Goal: Navigation & Orientation: Find specific page/section

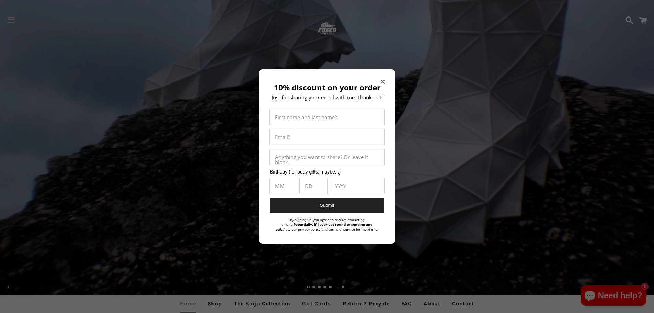
click at [384, 83] on icon "Close modal" at bounding box center [383, 82] width 4 height 4
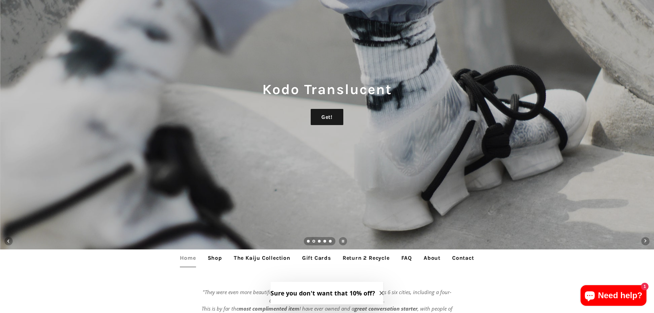
scroll to position [137, 0]
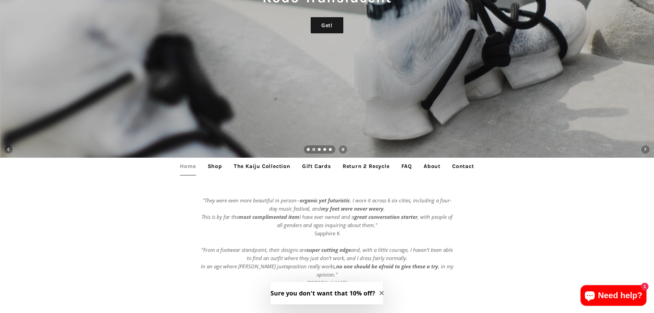
click at [255, 165] on link "The Kaiju Collection" at bounding box center [262, 166] width 67 height 17
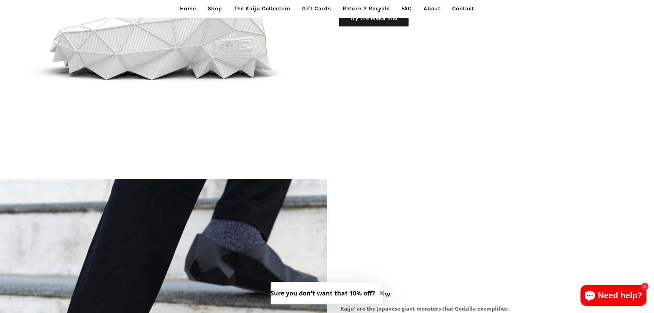
scroll to position [1448, 0]
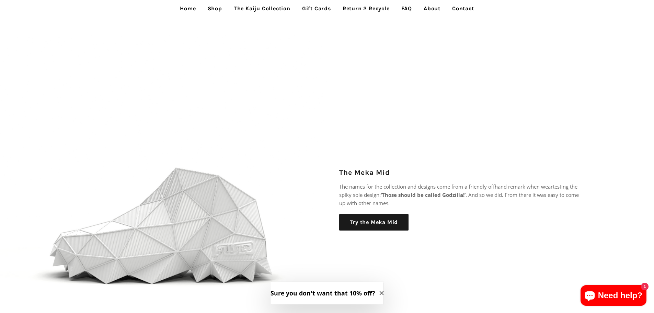
click at [211, 9] on link "Shop" at bounding box center [215, 8] width 25 height 17
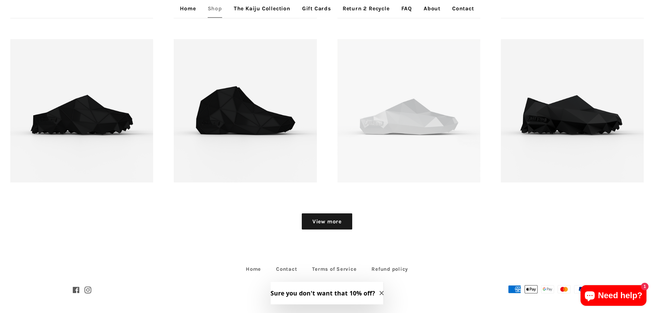
scroll to position [842, 0]
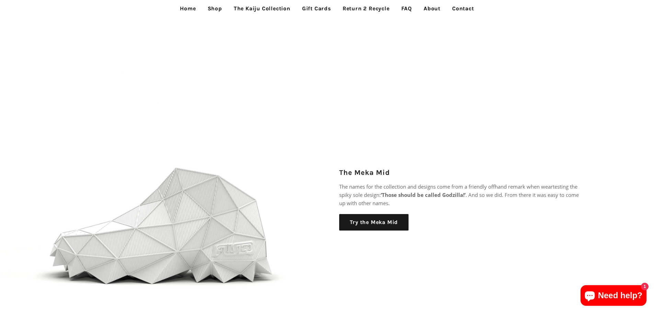
scroll to position [1242, 0]
